Goal: Transaction & Acquisition: Purchase product/service

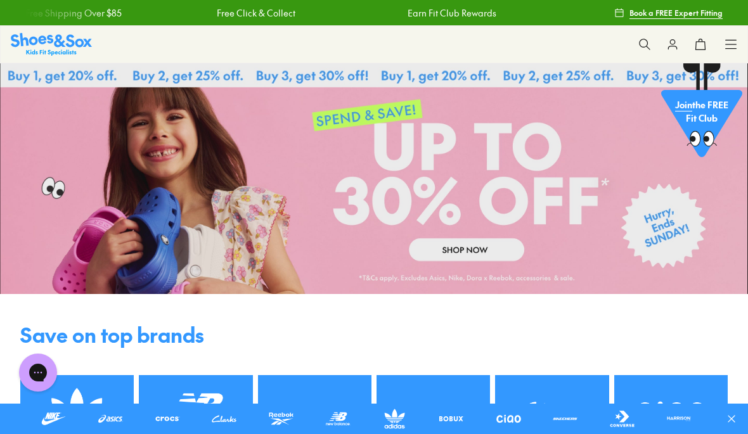
click at [492, 250] on link at bounding box center [374, 178] width 748 height 231
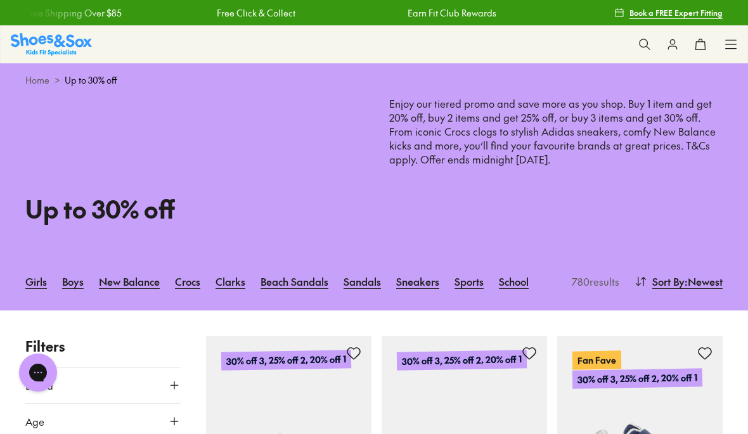
click at [477, 284] on link "Sports" at bounding box center [469, 282] width 29 height 28
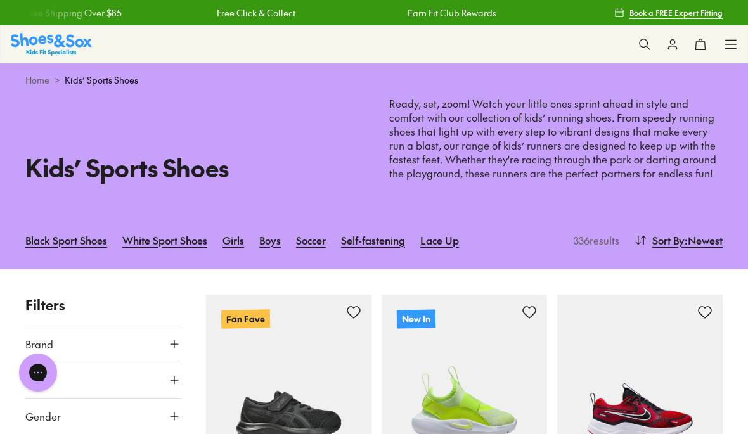
click at [177, 375] on icon at bounding box center [174, 380] width 13 height 13
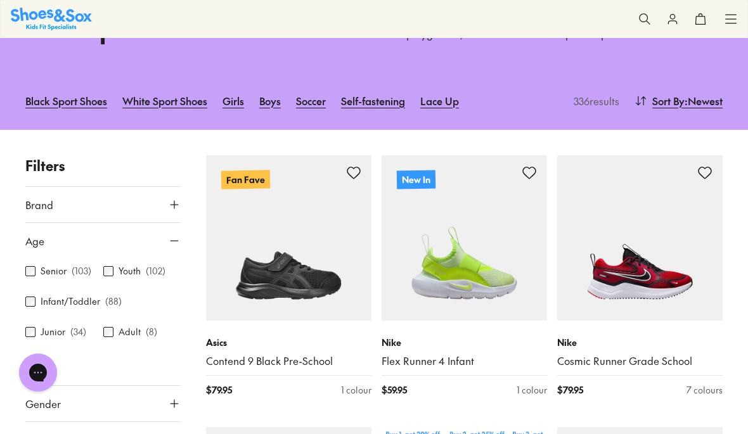
scroll to position [151, 0]
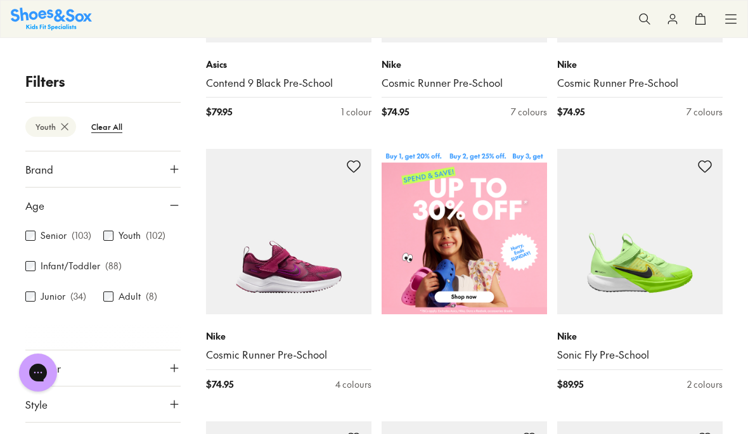
scroll to position [418, 0]
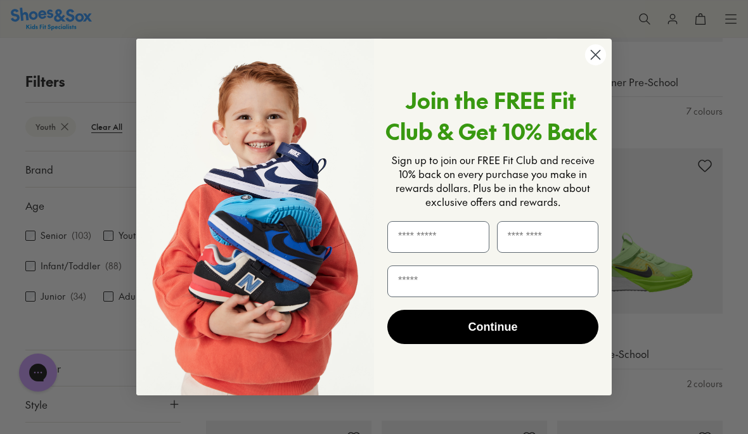
click at [589, 66] on icon "Close dialog" at bounding box center [596, 55] width 22 height 22
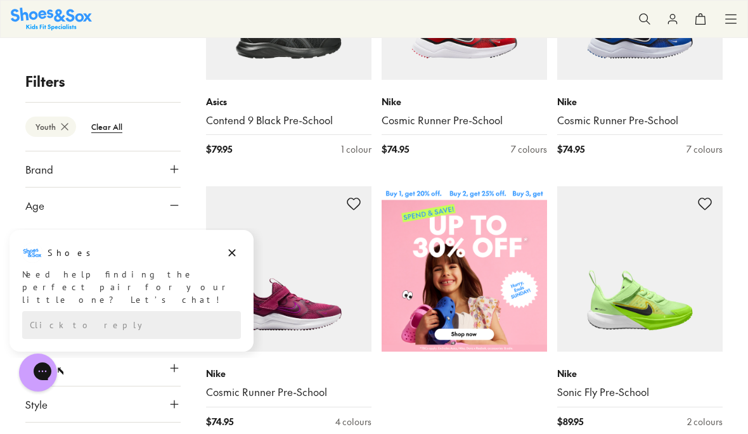
scroll to position [384, 0]
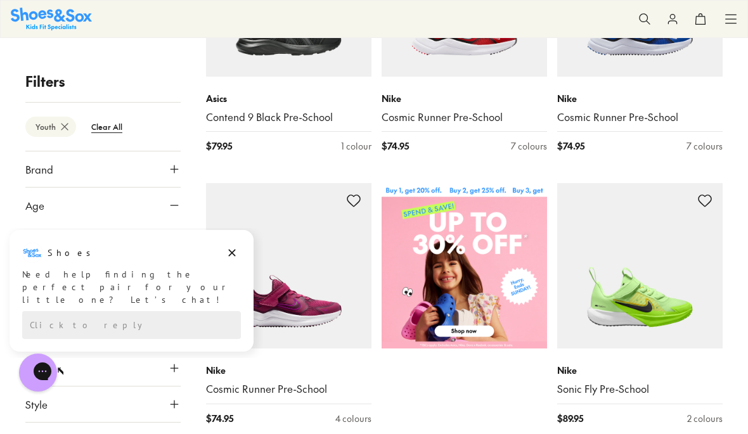
click at [220, 250] on div "Shoes" at bounding box center [131, 253] width 219 height 20
click at [221, 252] on div "Shoes" at bounding box center [131, 253] width 219 height 20
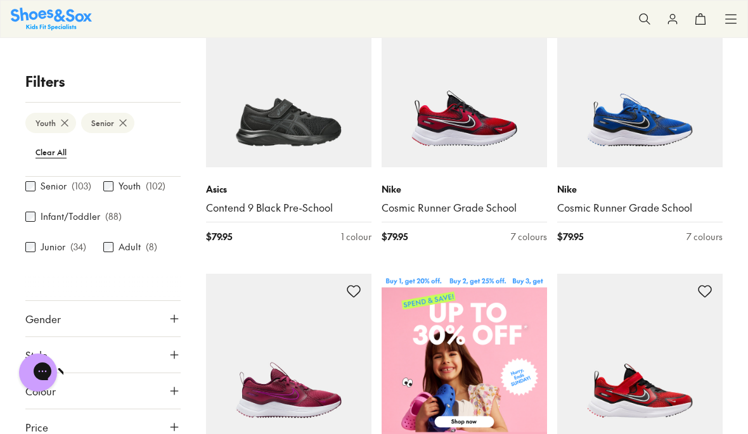
scroll to position [74, 0]
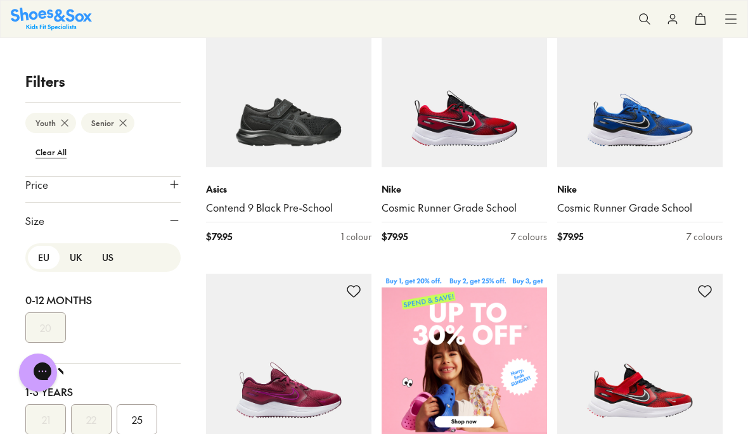
scroll to position [317, 0]
click at [44, 260] on button "EU" at bounding box center [44, 258] width 32 height 23
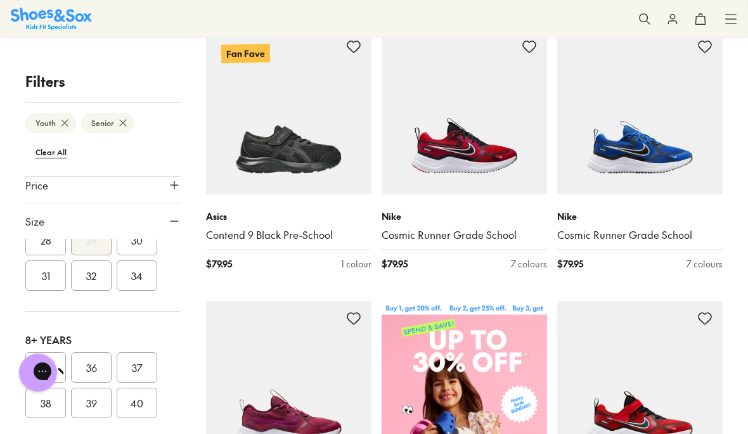
scroll to position [307, 0]
click at [136, 276] on button "34" at bounding box center [137, 276] width 41 height 30
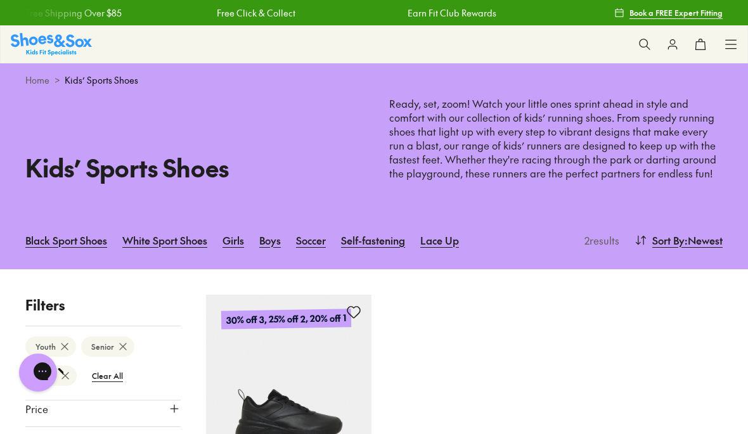
click at [47, 240] on link "Black Sport Shoes" at bounding box center [66, 240] width 82 height 28
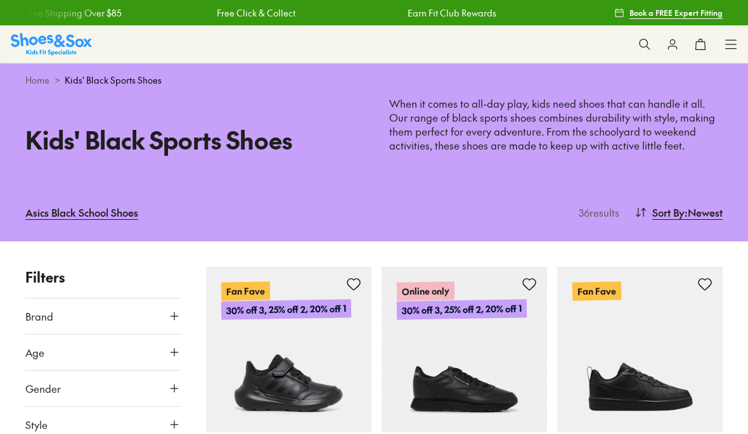
click at [732, 41] on icon at bounding box center [731, 44] width 13 height 13
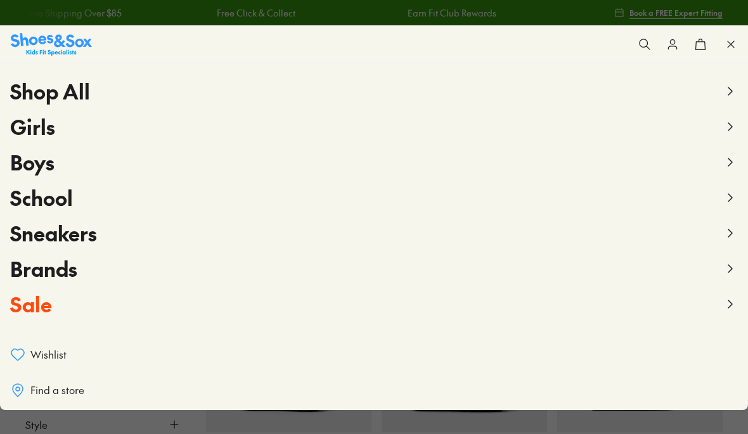
click at [28, 131] on span "Girls" at bounding box center [32, 126] width 45 height 29
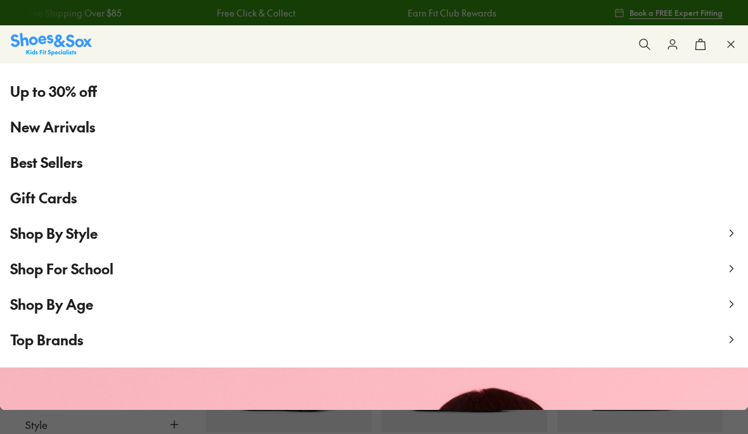
scroll to position [101, 0]
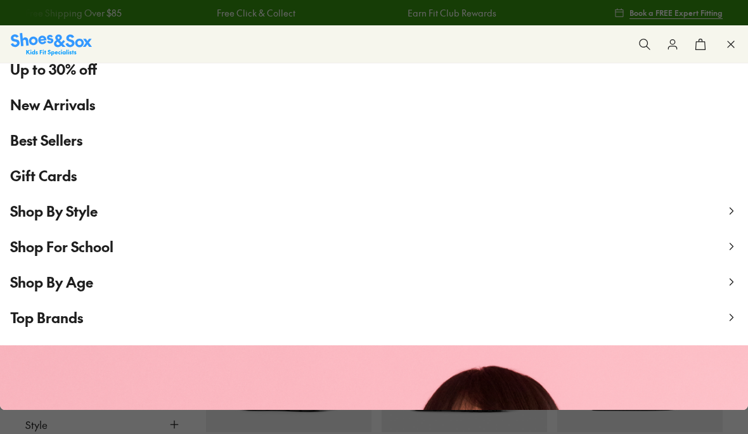
click at [35, 288] on span "Shop By Age" at bounding box center [51, 282] width 83 height 19
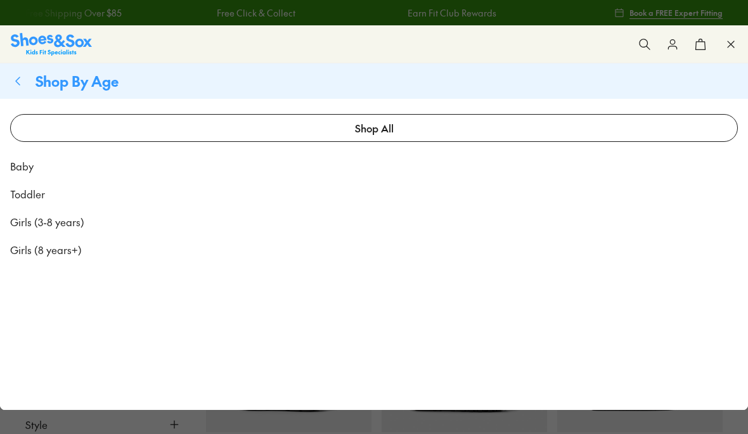
click at [30, 257] on link "Girls (8 years+)" at bounding box center [374, 250] width 748 height 28
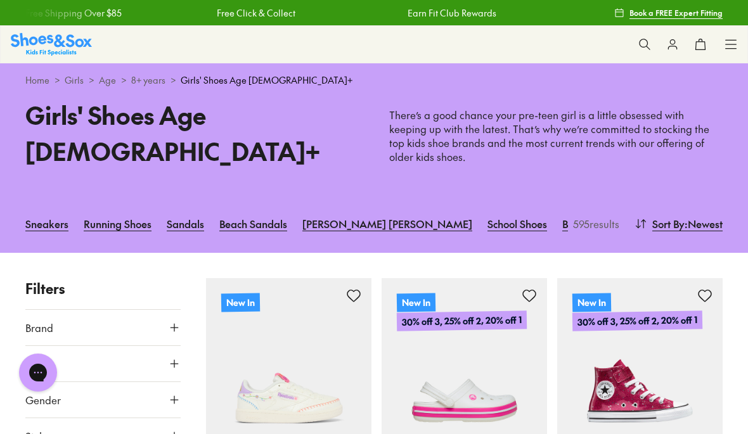
click at [167, 311] on button "Brand" at bounding box center [102, 328] width 155 height 36
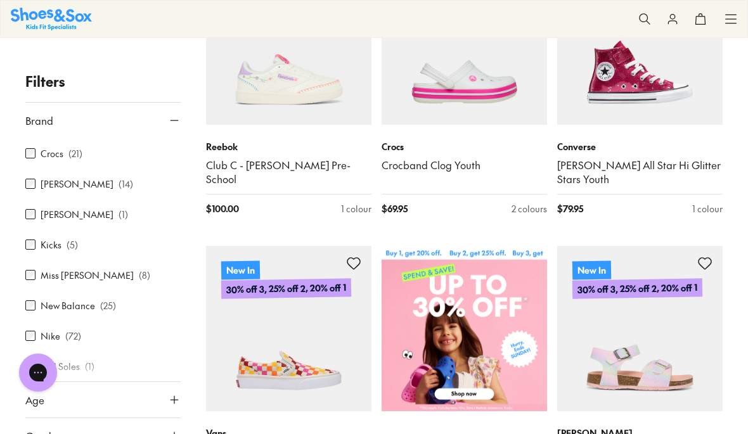
scroll to position [333, 0]
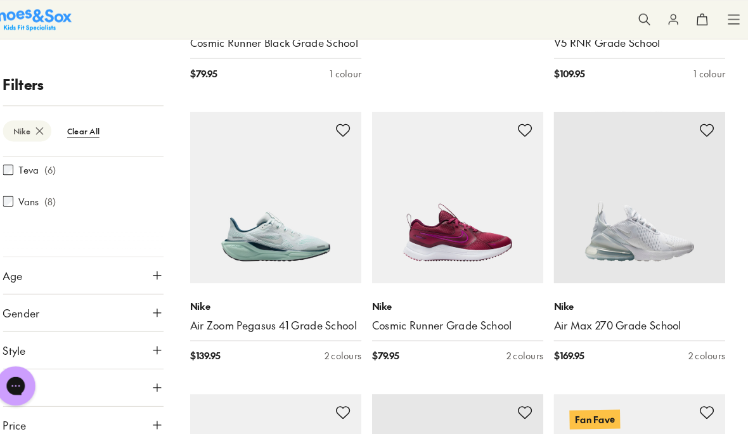
scroll to position [182, 0]
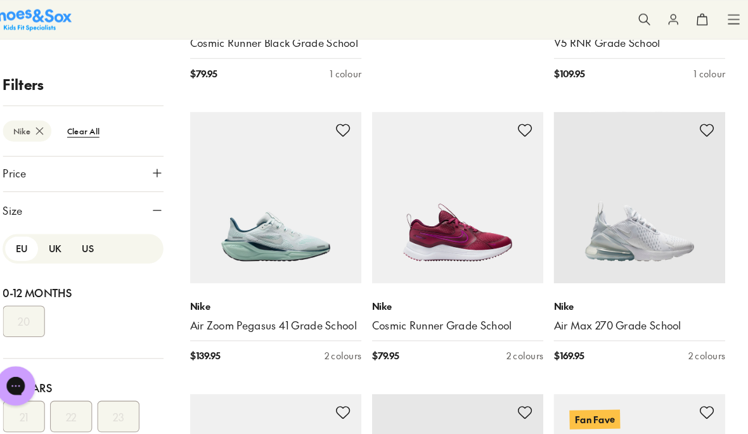
scroll to position [425, 0]
click at [28, 249] on button "EU" at bounding box center [44, 240] width 32 height 23
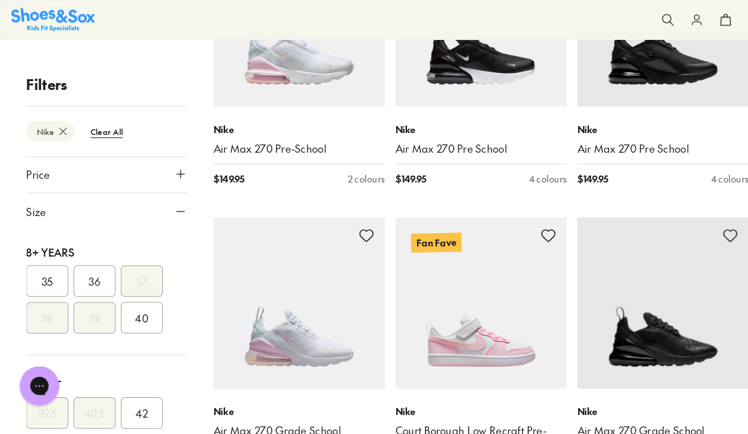
scroll to position [2277, 0]
click at [257, 304] on img at bounding box center [288, 291] width 165 height 165
click at [306, 249] on img at bounding box center [288, 291] width 165 height 165
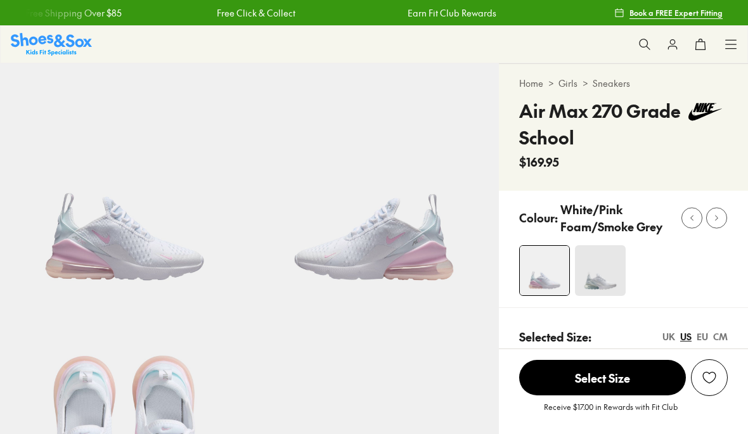
select select "*"
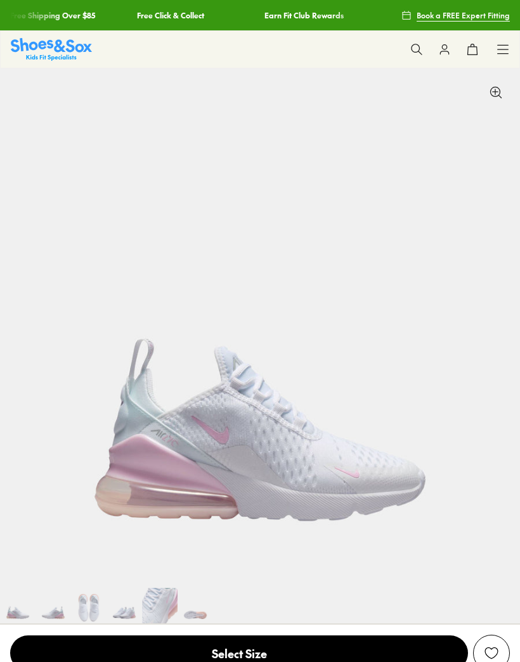
select select "*"
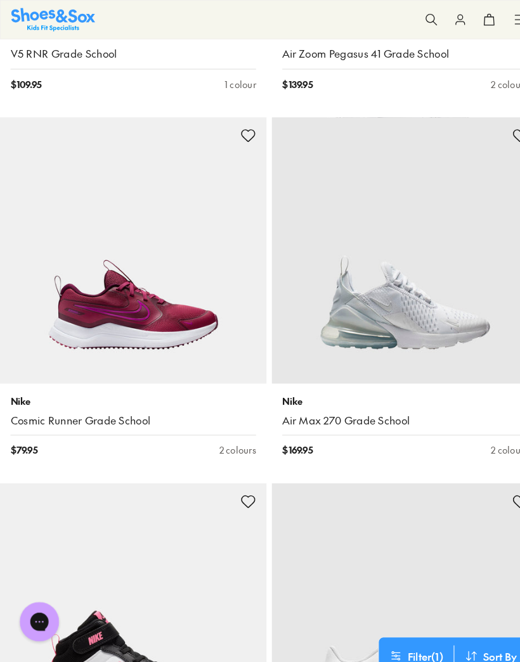
scroll to position [1773, 0]
click at [397, 400] on link "Air Max 270 Grade School" at bounding box center [391, 407] width 237 height 14
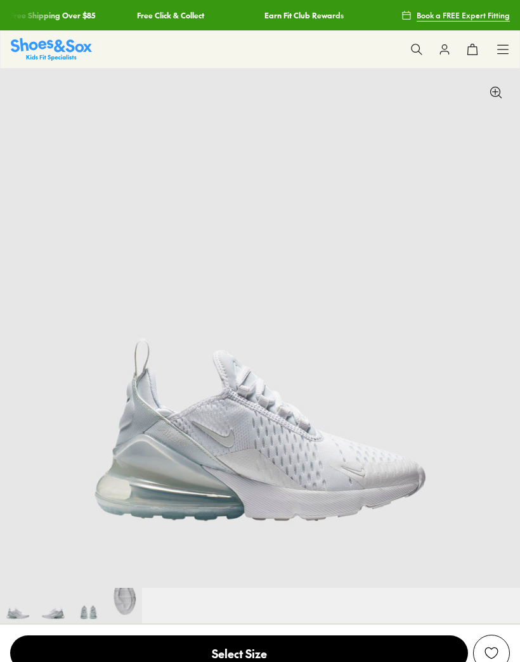
select select "*"
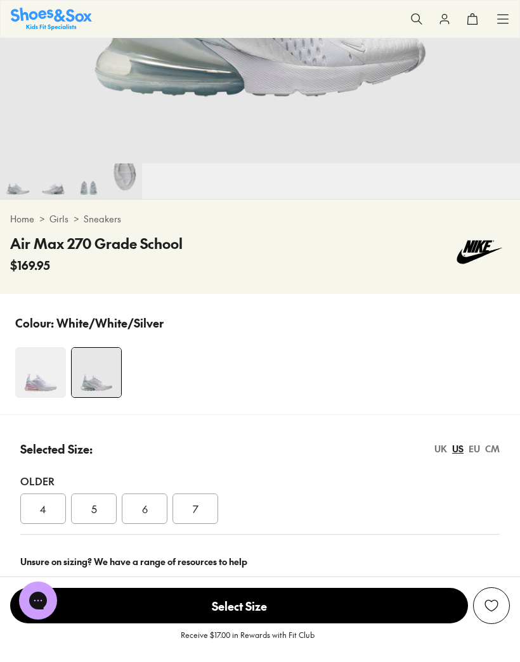
scroll to position [425, 0]
click at [474, 452] on div "EU" at bounding box center [473, 448] width 11 height 13
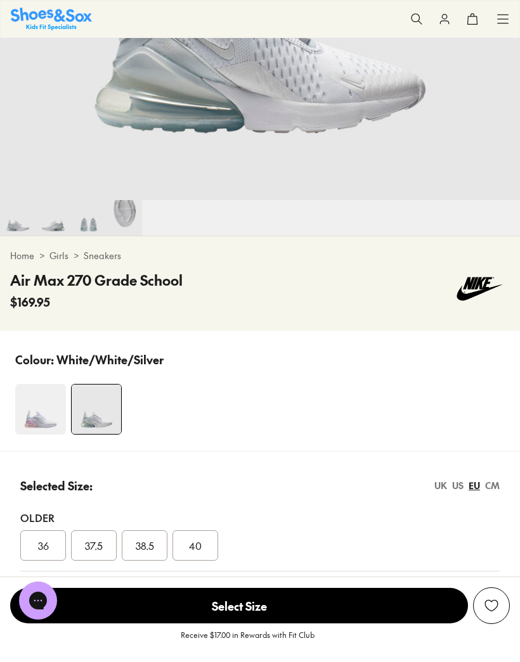
scroll to position [385, 0]
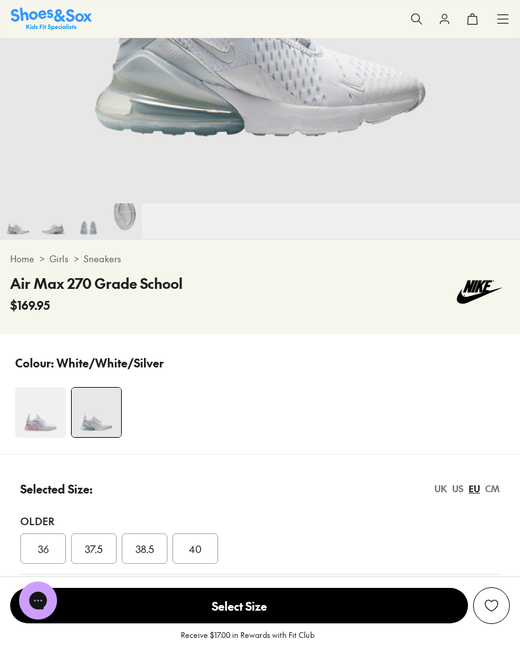
click at [153, 289] on h4 "Air Max 270 Grade School" at bounding box center [96, 283] width 172 height 21
copy h4 "Air Max 270 Grade School"
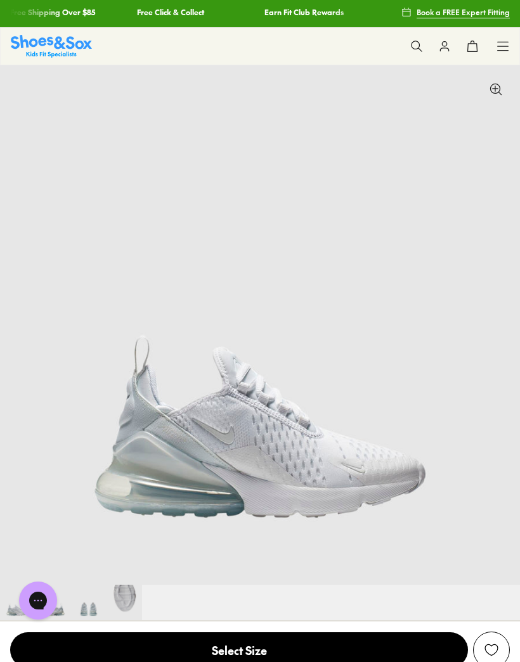
scroll to position [0, 0]
